Goal: Browse casually: Explore the website without a specific task or goal

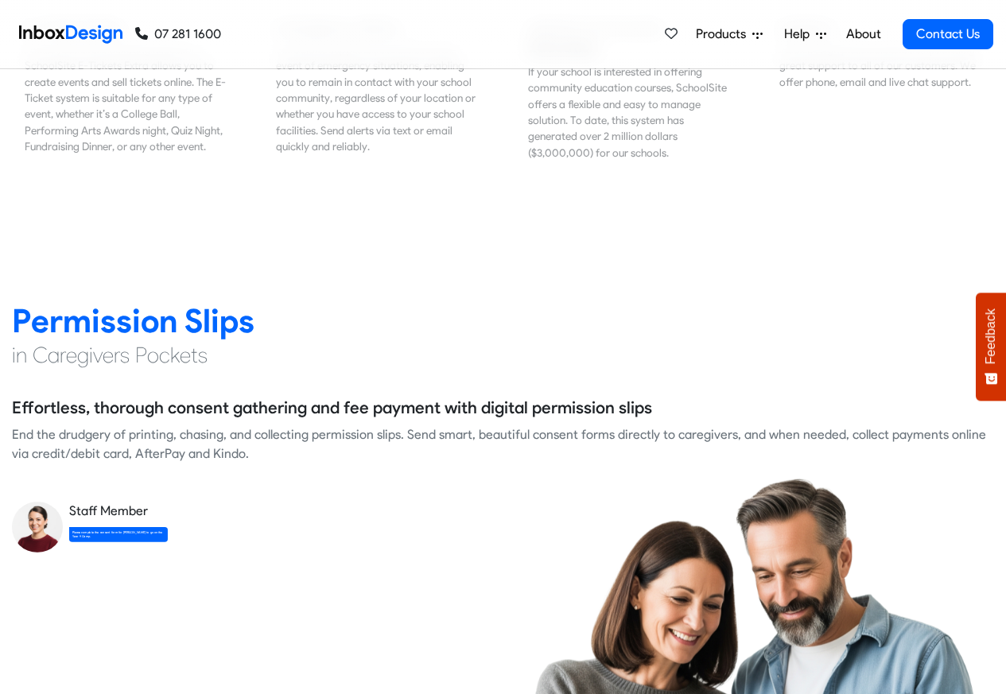
scroll to position [2003, 0]
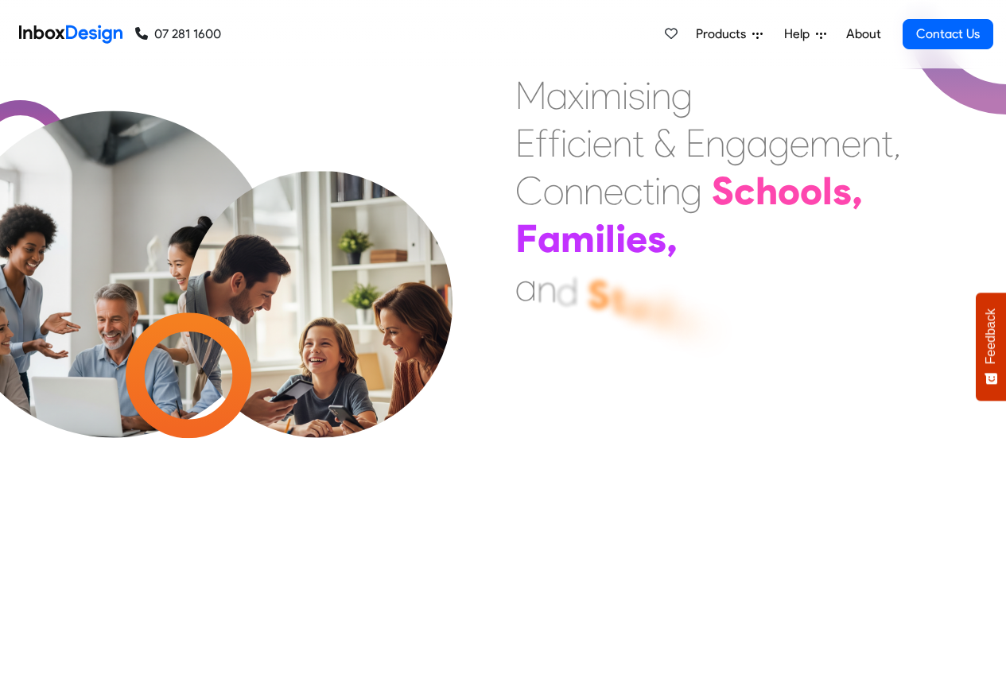
scroll to position [2006, 0]
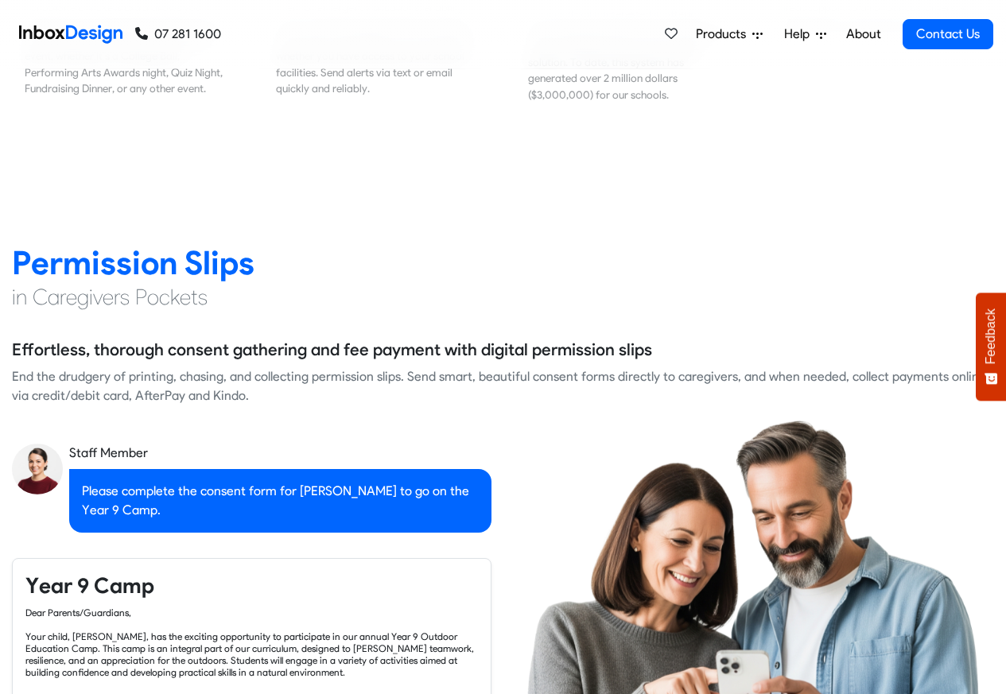
checkbox input "true"
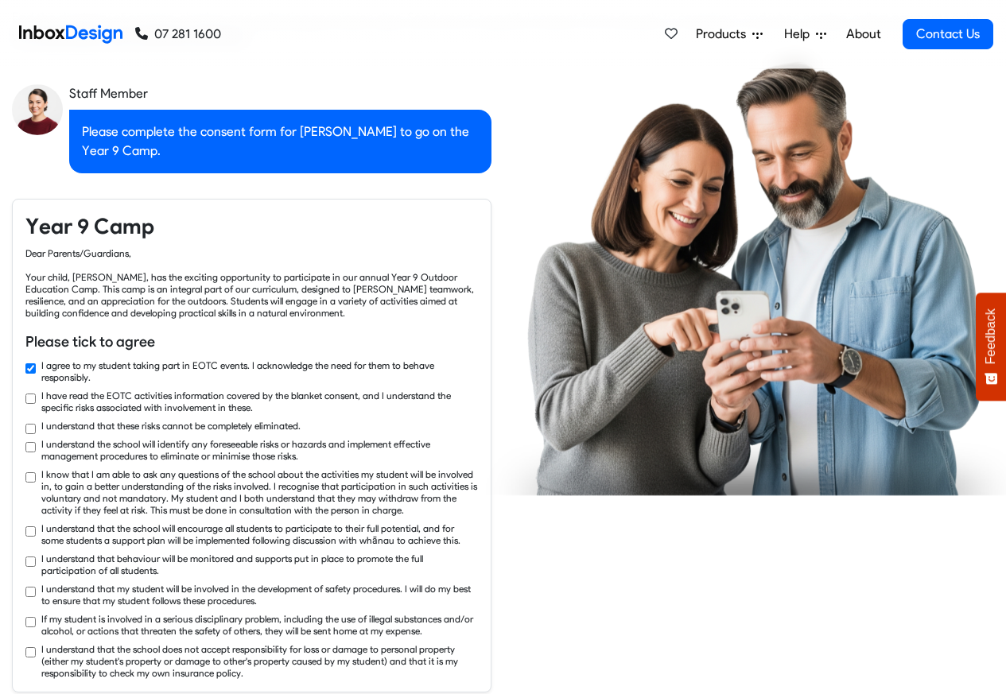
checkbox input "true"
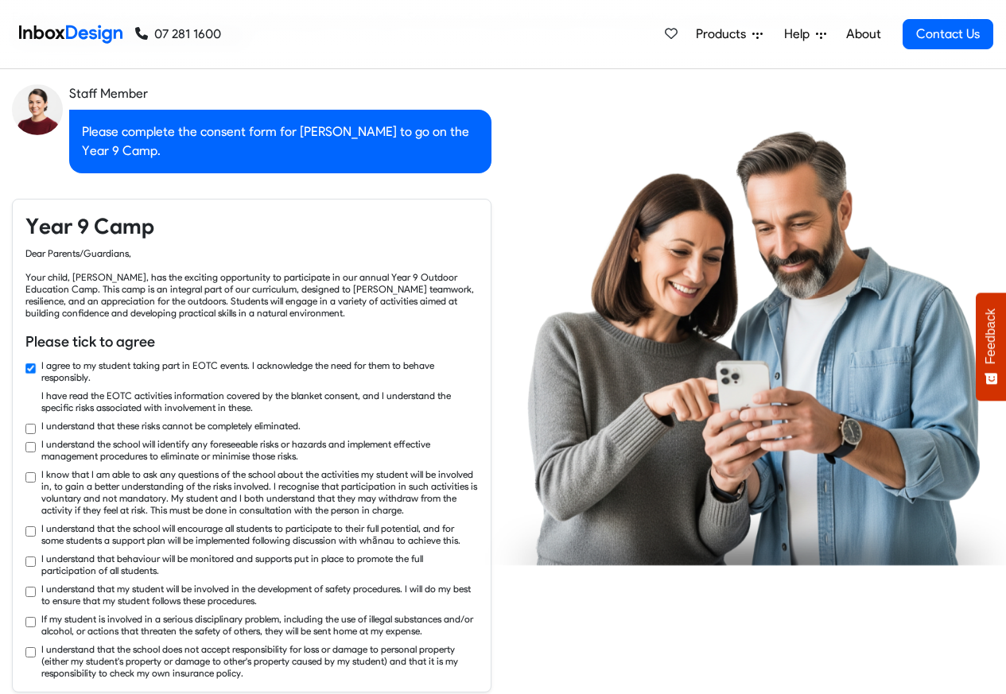
checkbox input "true"
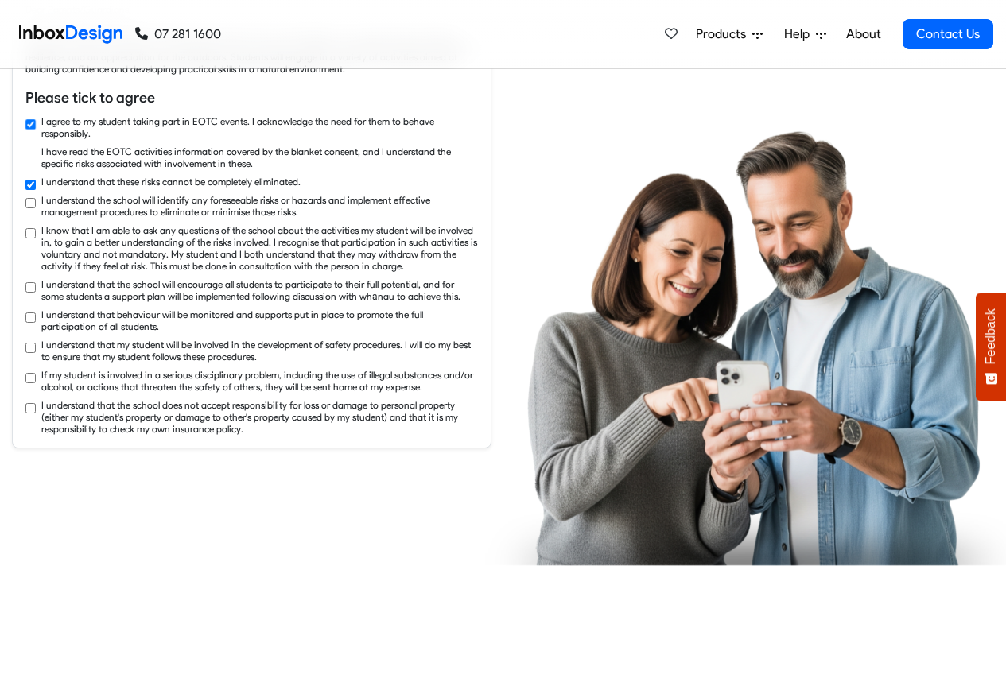
checkbox input "true"
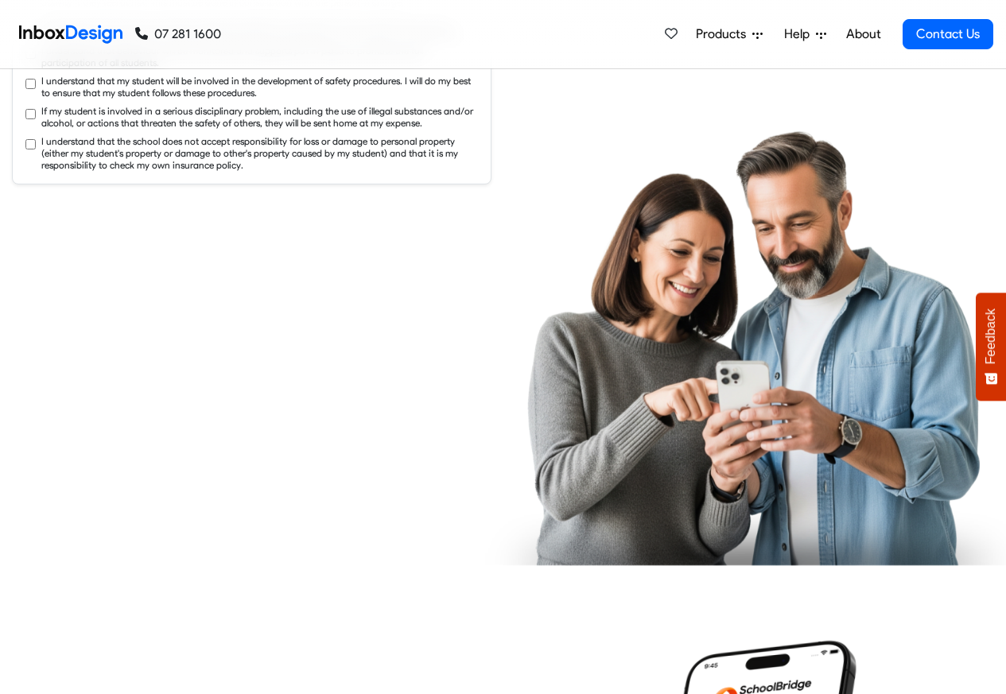
checkbox input "true"
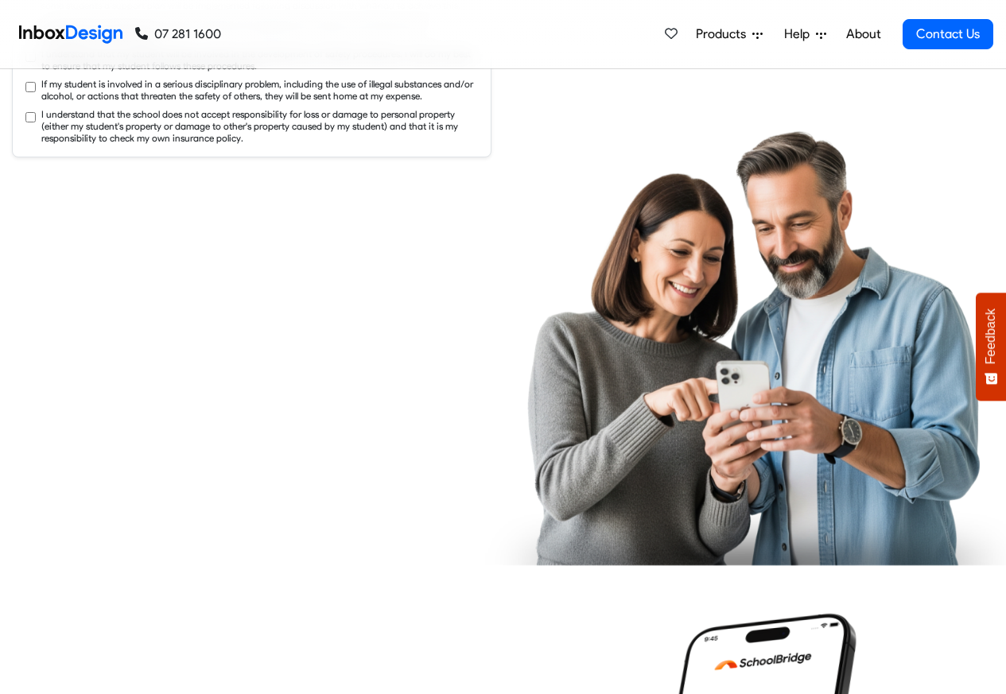
checkbox input "true"
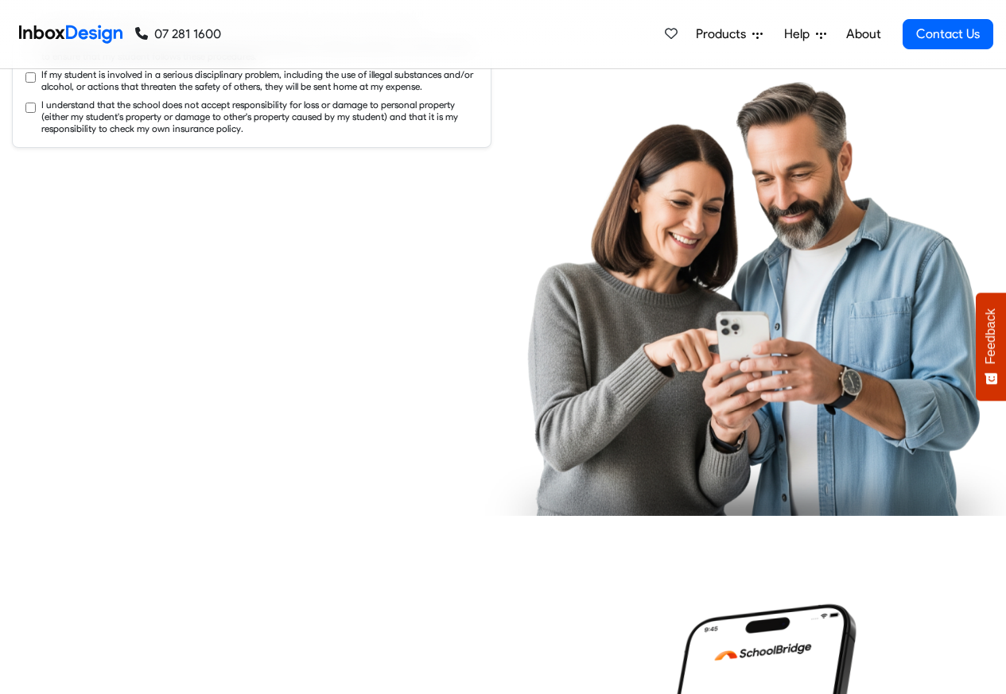
checkbox input "true"
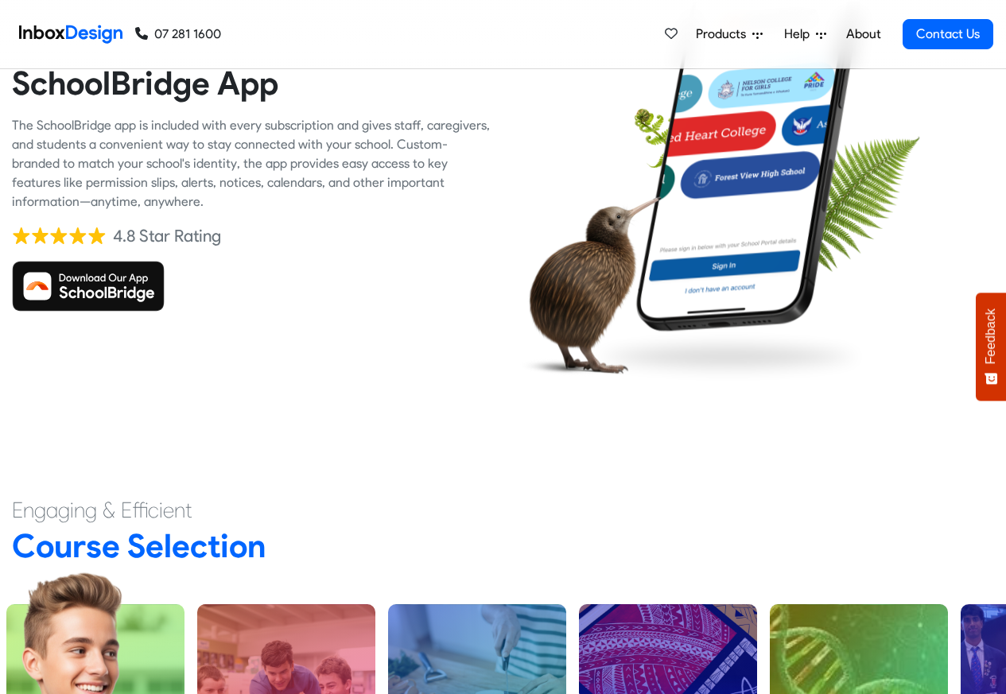
scroll to position [3913, 0]
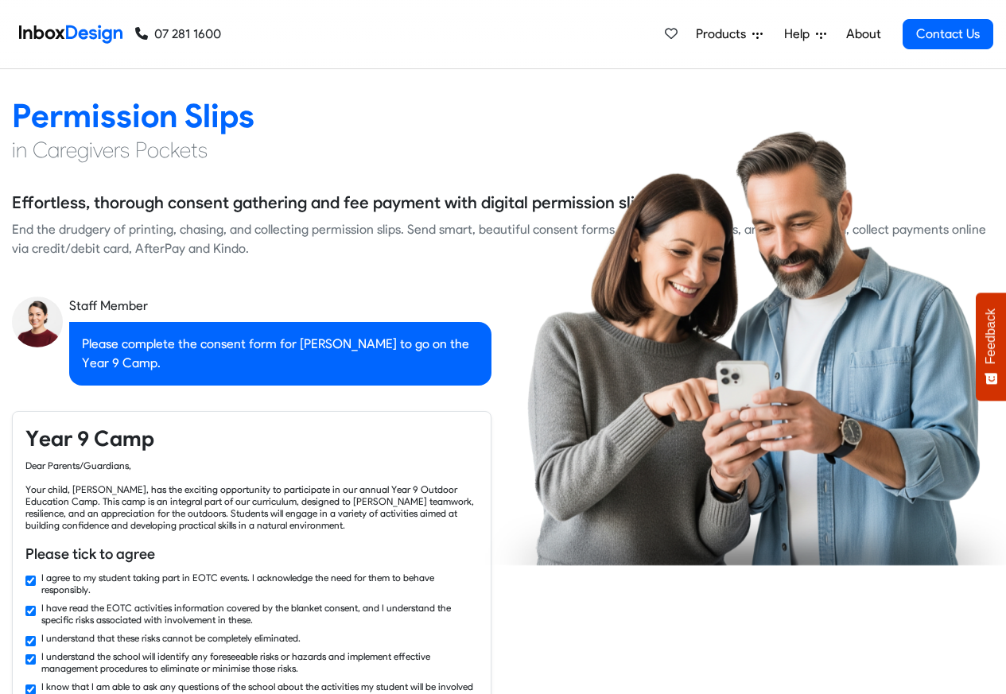
checkbox input "false"
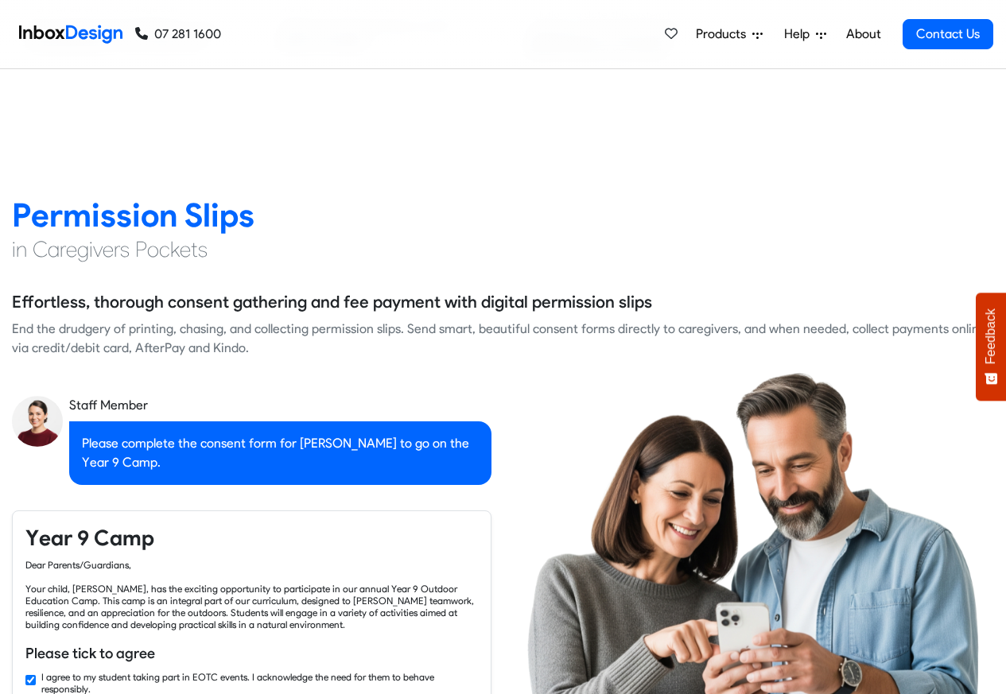
checkbox input "false"
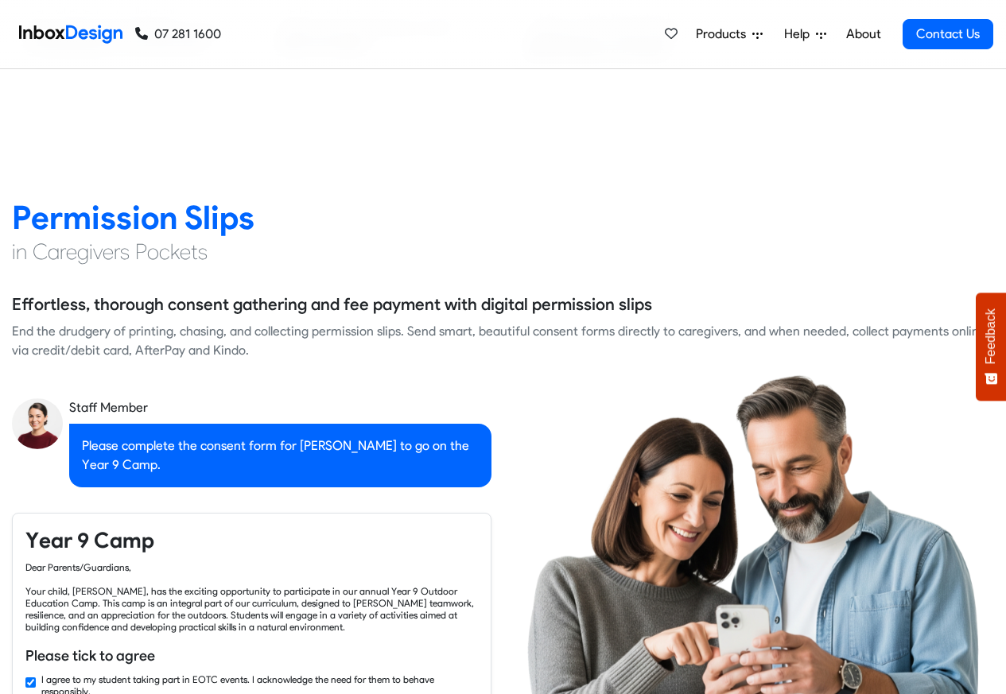
checkbox input "false"
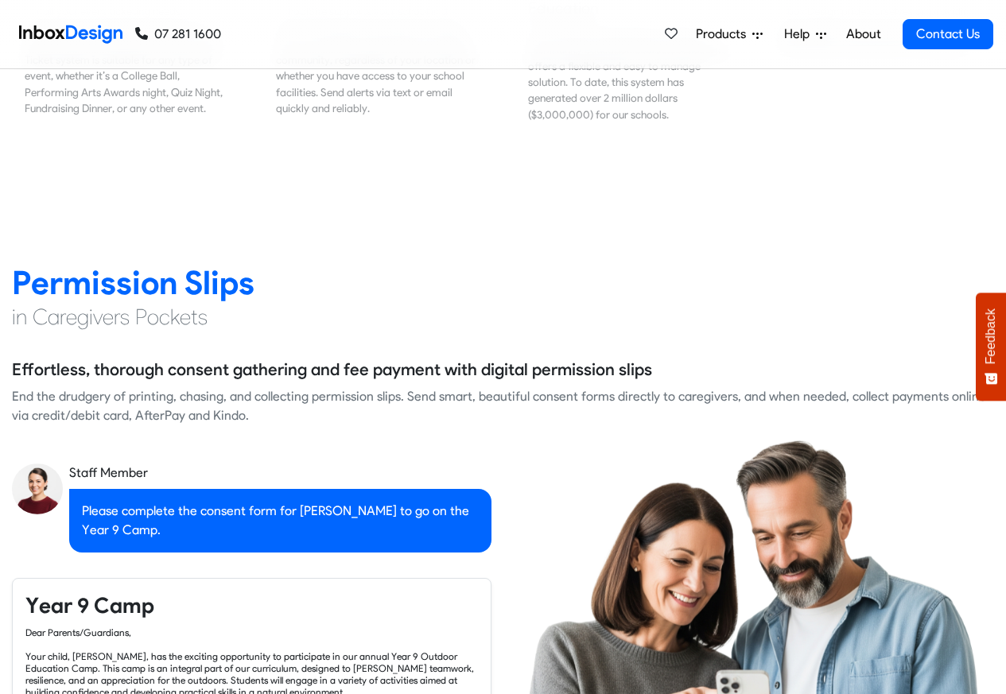
checkbox input "false"
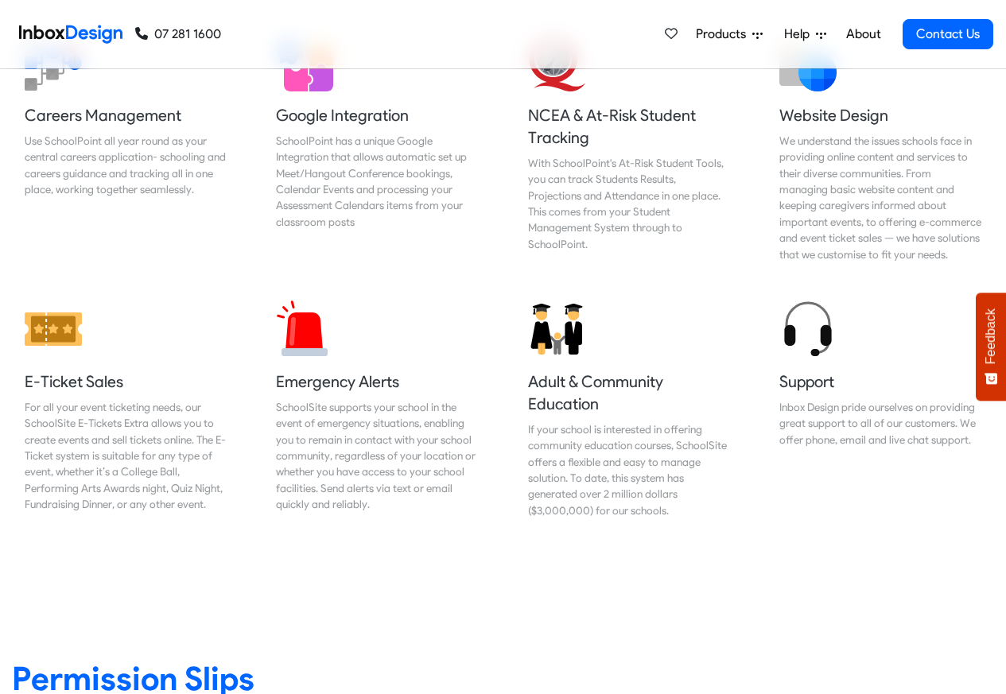
checkbox input "false"
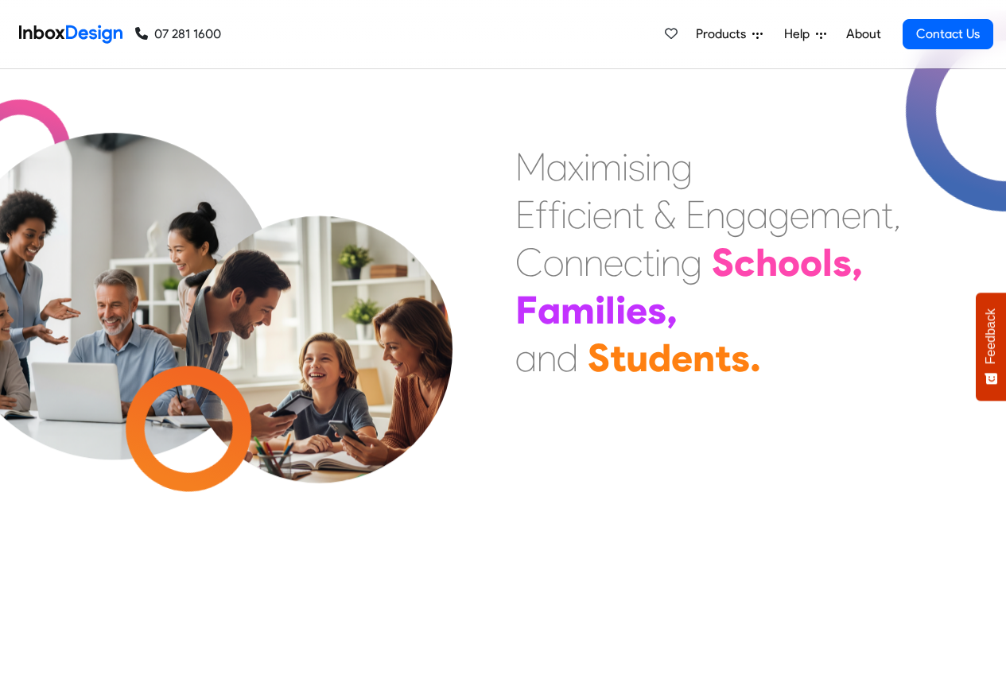
scroll to position [0, 0]
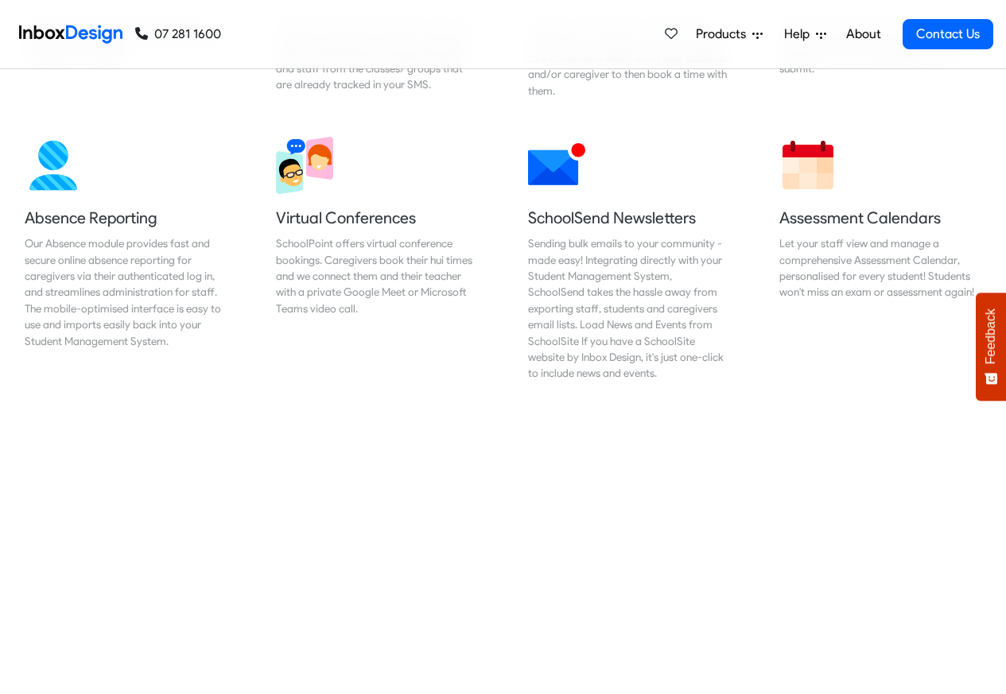
scroll to position [1431, 0]
